Goal: Communication & Community: Answer question/provide support

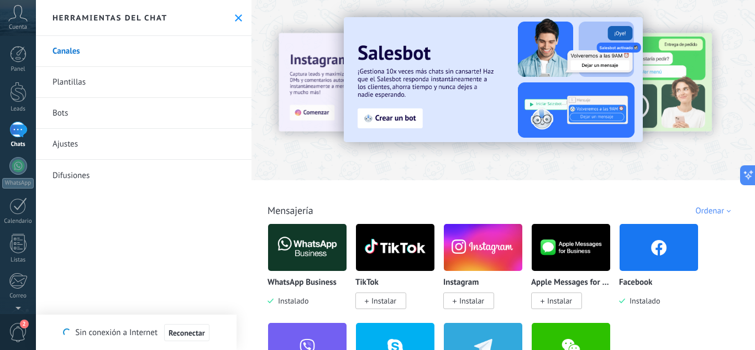
click at [15, 138] on div at bounding box center [18, 130] width 18 height 16
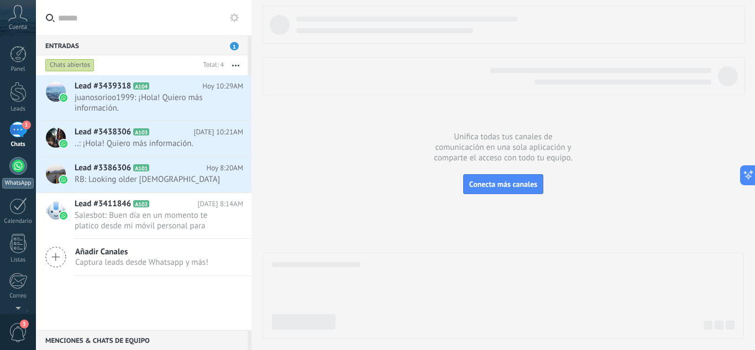
click at [20, 165] on div at bounding box center [18, 166] width 18 height 18
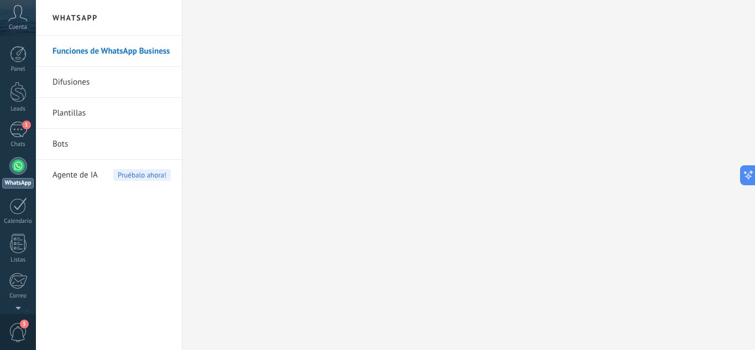
click at [96, 76] on link "Difusiones" at bounding box center [112, 82] width 118 height 31
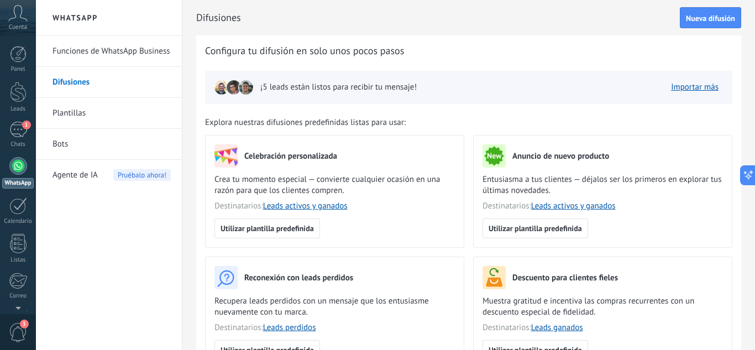
click at [82, 45] on link "Funciones de WhatsApp Business" at bounding box center [112, 51] width 118 height 31
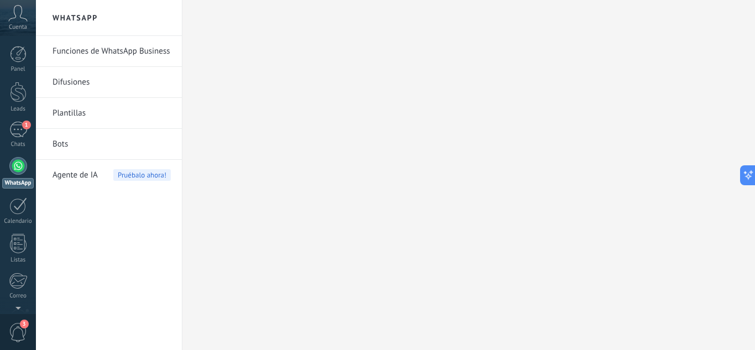
click at [71, 145] on link "Bots" at bounding box center [112, 144] width 118 height 31
click at [84, 56] on link "Funciones de WhatsApp Business" at bounding box center [112, 51] width 118 height 31
click at [17, 174] on div at bounding box center [18, 166] width 18 height 18
click at [12, 163] on div at bounding box center [18, 166] width 18 height 18
click at [24, 168] on div at bounding box center [18, 166] width 18 height 18
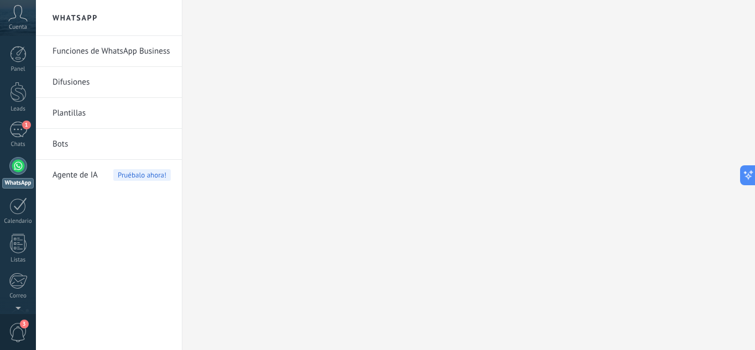
click at [90, 176] on span "Agente de IA" at bounding box center [75, 175] width 45 height 31
click at [70, 134] on link "Bots" at bounding box center [112, 144] width 118 height 31
click at [68, 119] on link "Plantillas" at bounding box center [112, 113] width 118 height 31
click at [75, 84] on link "Difusiones" at bounding box center [112, 82] width 118 height 31
click at [80, 45] on link "Funciones de WhatsApp Business" at bounding box center [112, 51] width 118 height 31
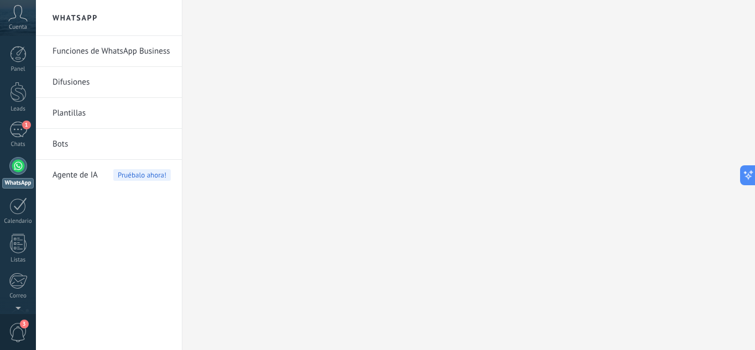
click at [12, 172] on div at bounding box center [18, 166] width 18 height 18
click at [86, 114] on link "Plantillas" at bounding box center [112, 113] width 118 height 31
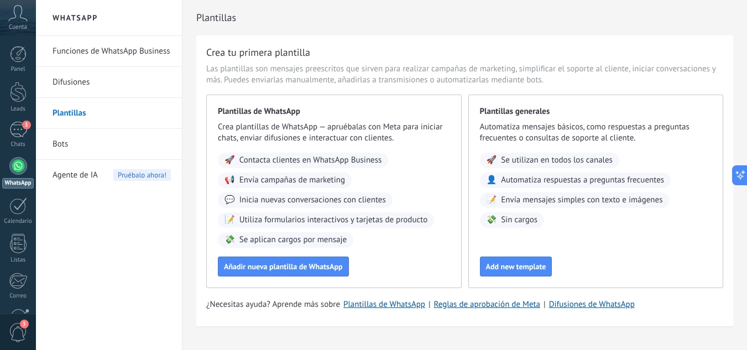
click at [88, 142] on link "Bots" at bounding box center [112, 144] width 118 height 31
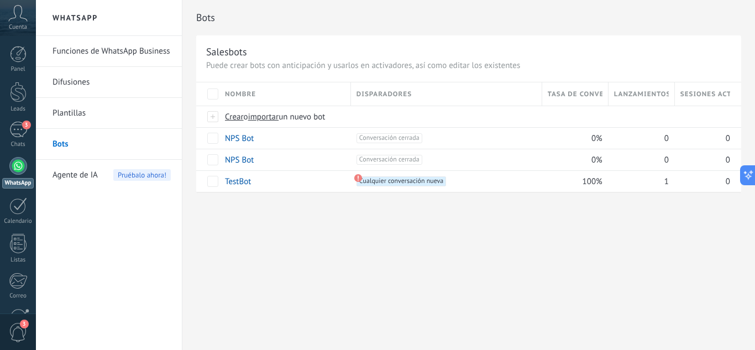
click at [65, 182] on span "Agente de IA" at bounding box center [75, 175] width 45 height 31
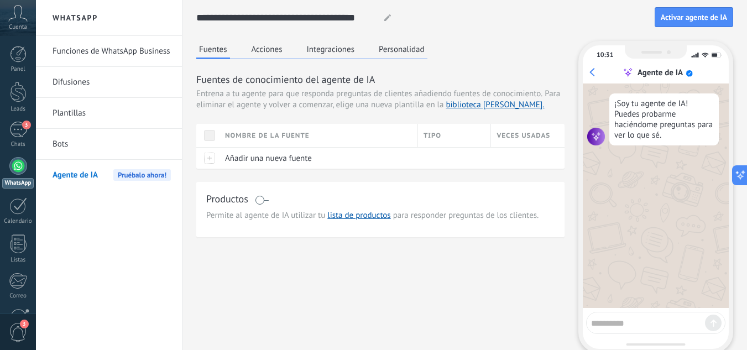
click at [77, 88] on link "Difusiones" at bounding box center [112, 82] width 118 height 31
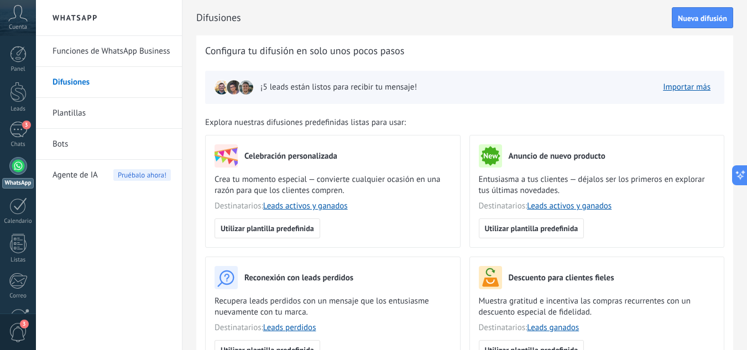
click at [102, 61] on link "Funciones de WhatsApp Business" at bounding box center [112, 51] width 118 height 31
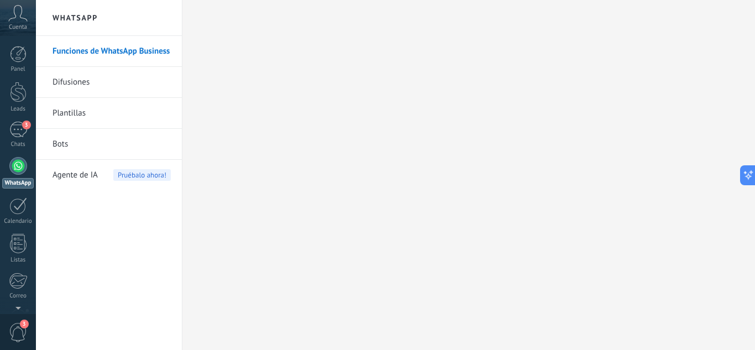
click at [71, 74] on link "Difusiones" at bounding box center [112, 82] width 118 height 31
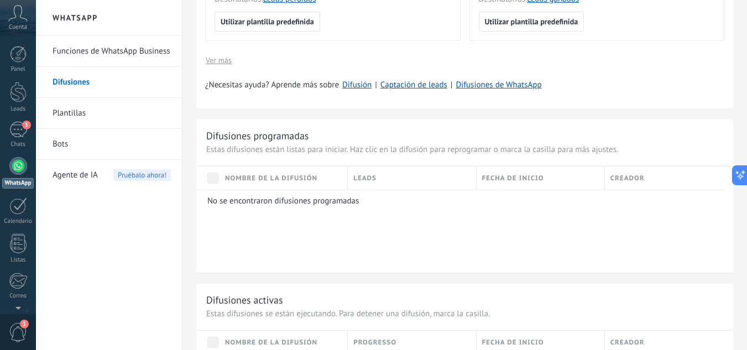
scroll to position [442, 0]
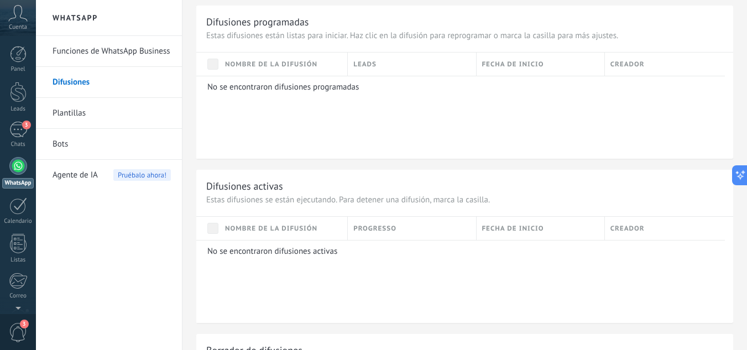
click at [86, 170] on span "Agente de IA" at bounding box center [75, 175] width 45 height 31
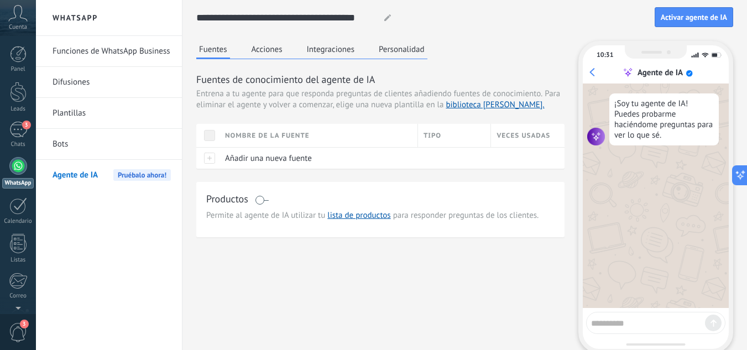
drag, startPoint x: 82, startPoint y: 149, endPoint x: 80, endPoint y: 117, distance: 32.2
click at [82, 149] on link "Bots" at bounding box center [112, 144] width 118 height 31
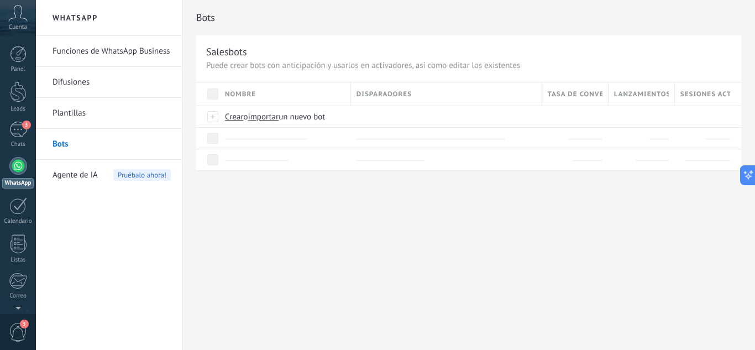
click at [80, 113] on link "Plantillas" at bounding box center [112, 113] width 118 height 31
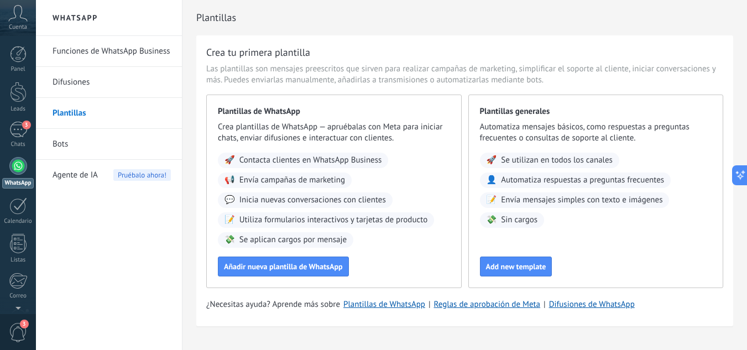
click at [90, 79] on link "Difusiones" at bounding box center [112, 82] width 118 height 31
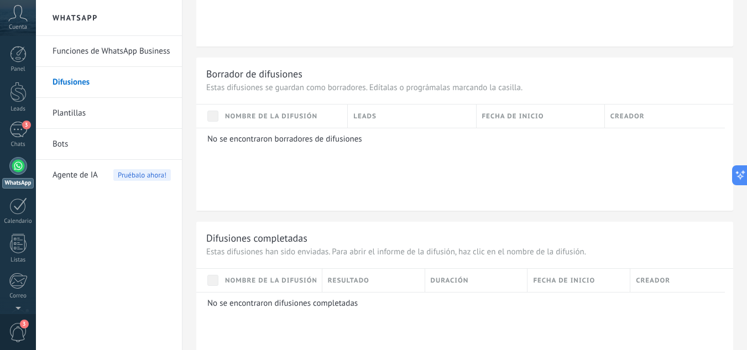
scroll to position [756, 0]
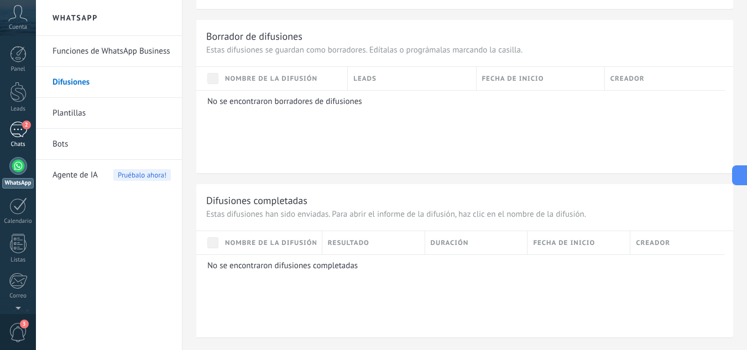
click at [4, 131] on link "2 Chats" at bounding box center [18, 135] width 36 height 27
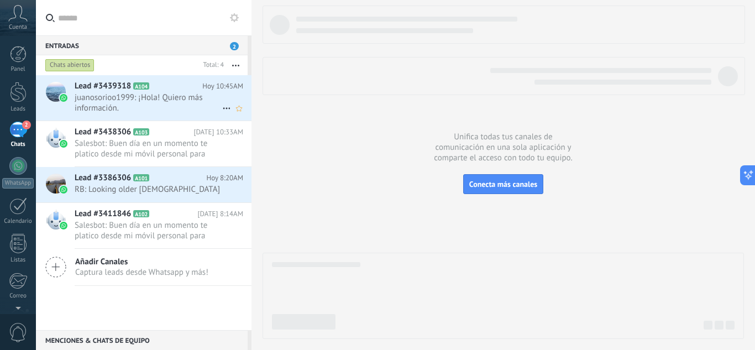
click at [101, 101] on span "juanosorioo1999: ¡Hola! Quiero más información." at bounding box center [149, 102] width 148 height 21
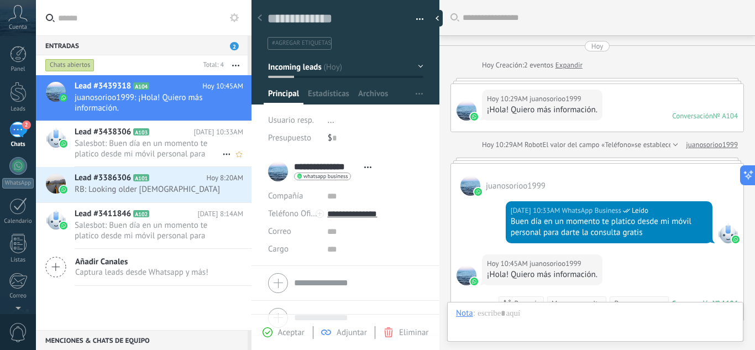
scroll to position [164, 0]
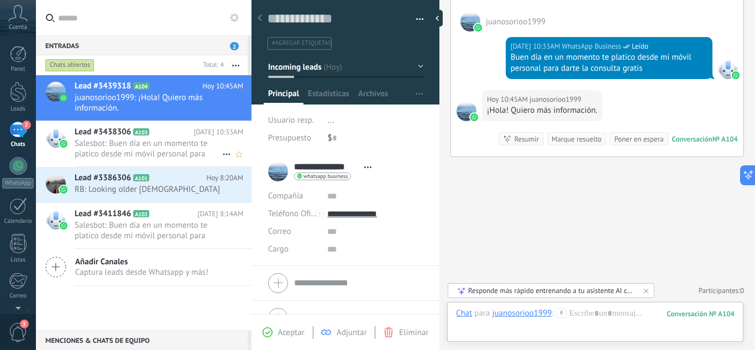
click at [150, 145] on span "Salesbot: Buen día en un momento te platico desde mi móvil personal para darte …" at bounding box center [149, 148] width 148 height 21
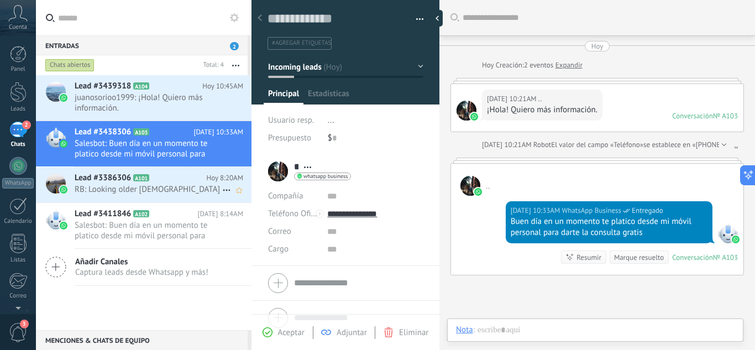
scroll to position [41, 0]
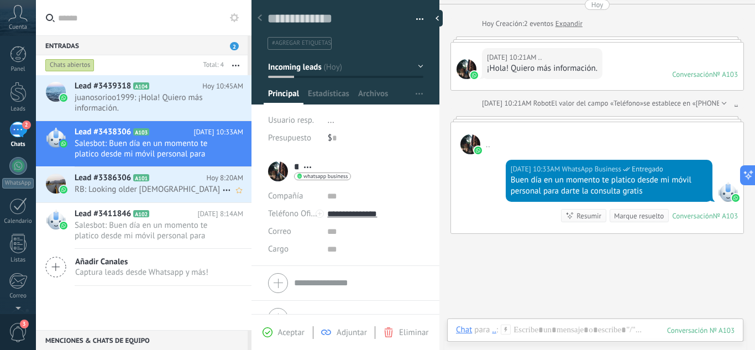
click at [174, 178] on h2 "Lead #3386306 A101" at bounding box center [141, 177] width 132 height 11
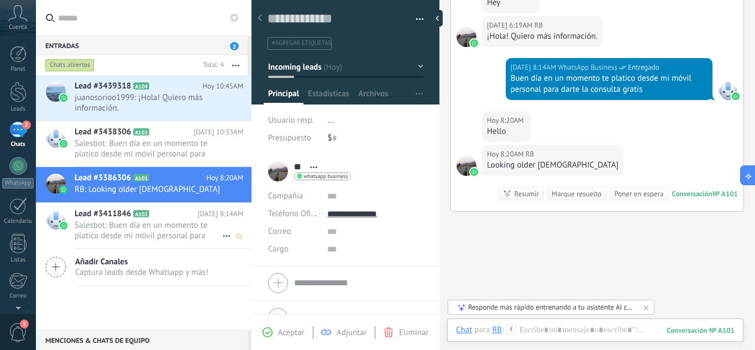
scroll to position [221, 0]
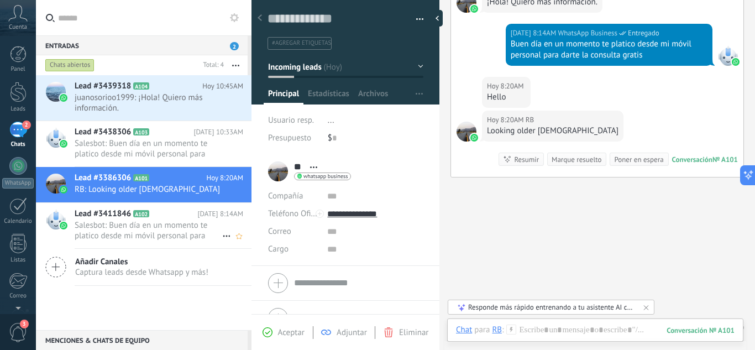
click at [161, 232] on span "Salesbot: Buen día en un momento te platico desde mi móvil personal para darte …" at bounding box center [149, 230] width 148 height 21
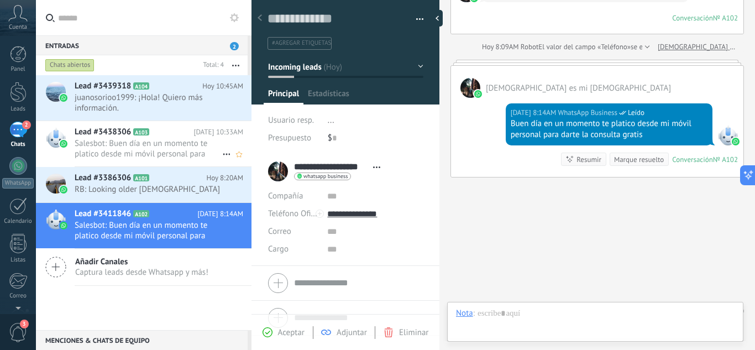
scroll to position [17, 0]
click at [15, 137] on div "2" at bounding box center [18, 130] width 18 height 16
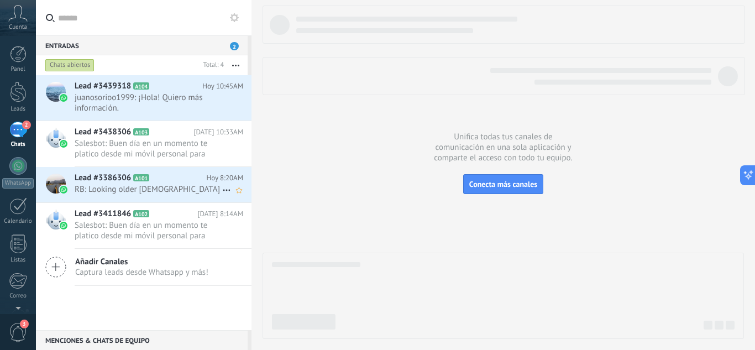
click at [90, 177] on span "Lead #3386306" at bounding box center [103, 177] width 56 height 11
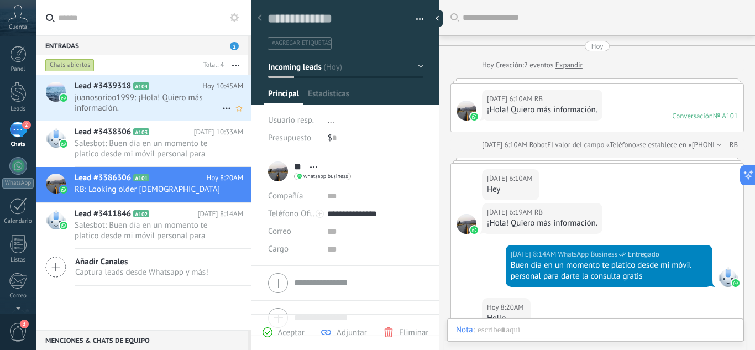
scroll to position [190, 0]
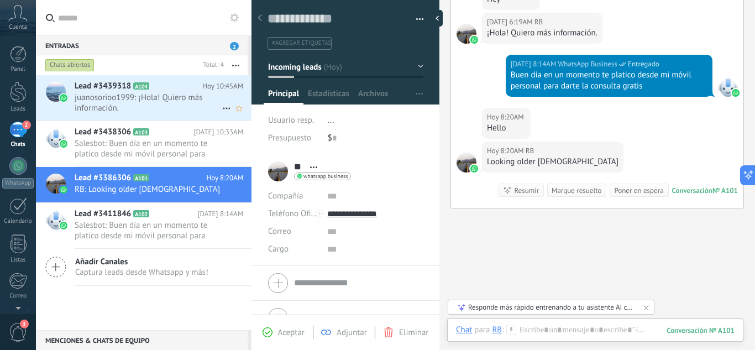
click at [125, 110] on span "juanosorioo1999: ¡Hola! Quiero más información." at bounding box center [149, 102] width 148 height 21
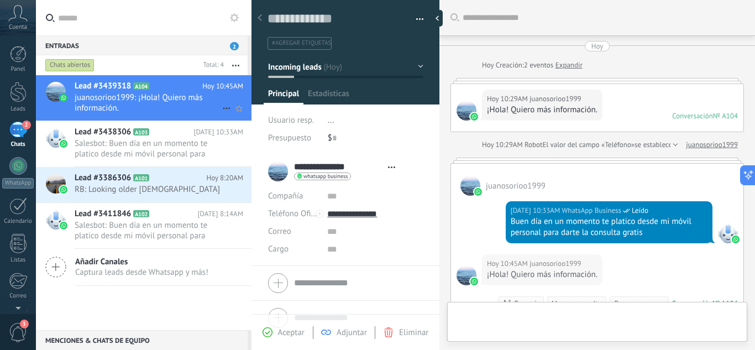
type textarea "**********"
